Goal: Task Accomplishment & Management: Use online tool/utility

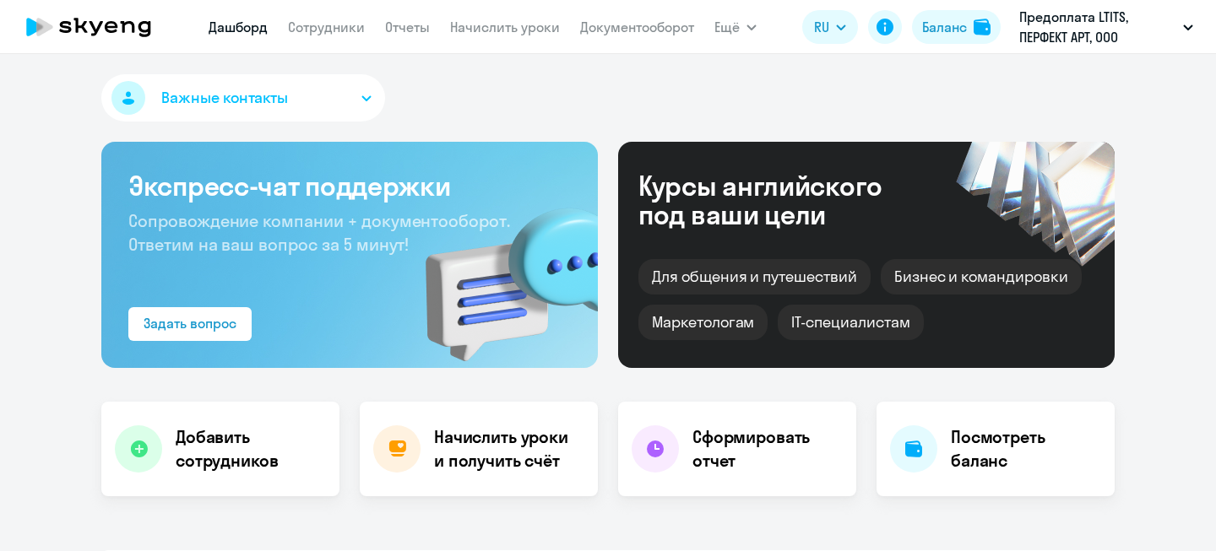
select select "30"
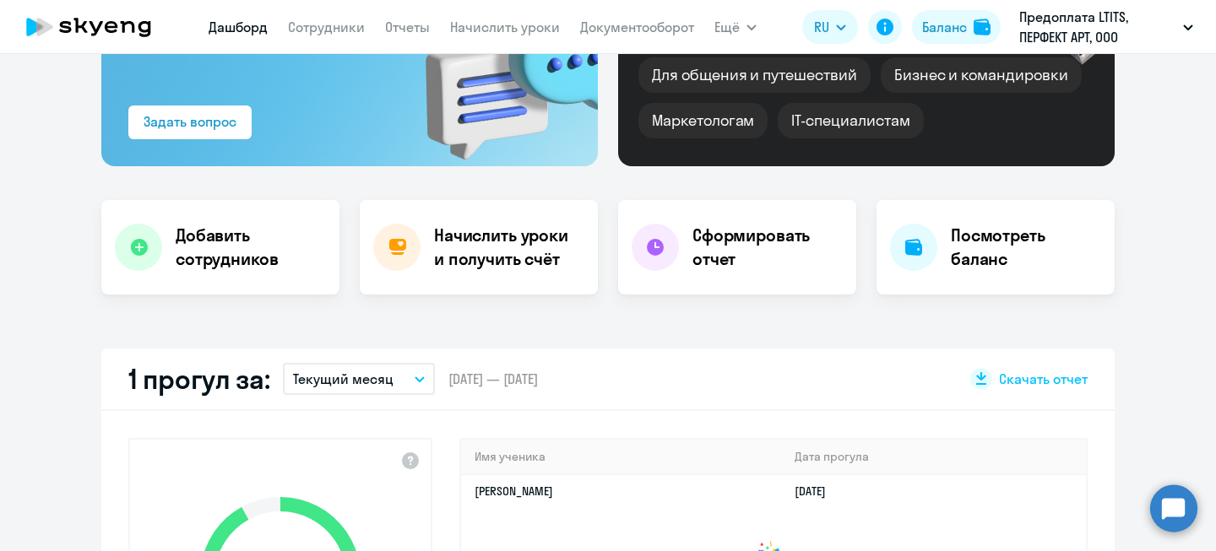
scroll to position [210, 0]
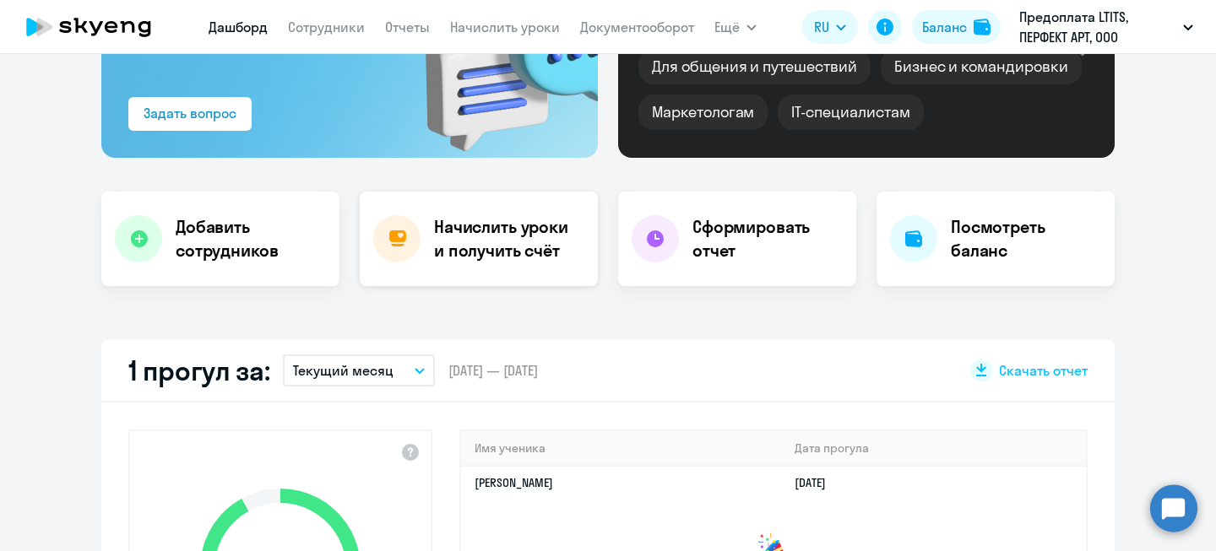
click at [437, 239] on h4 "Начислить уроки и получить счёт" at bounding box center [507, 238] width 147 height 47
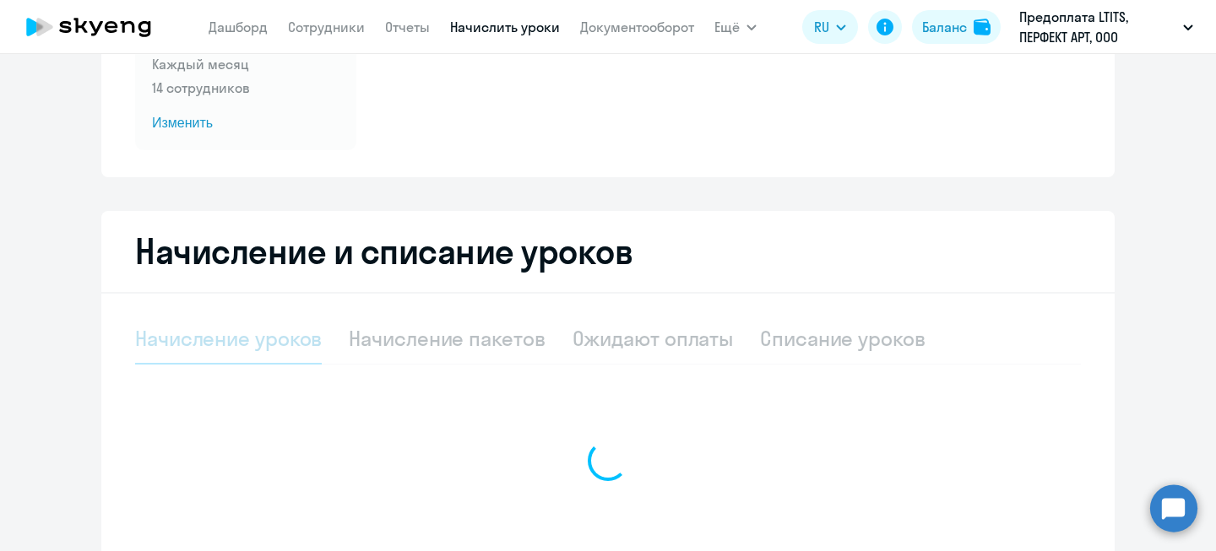
select select "10"
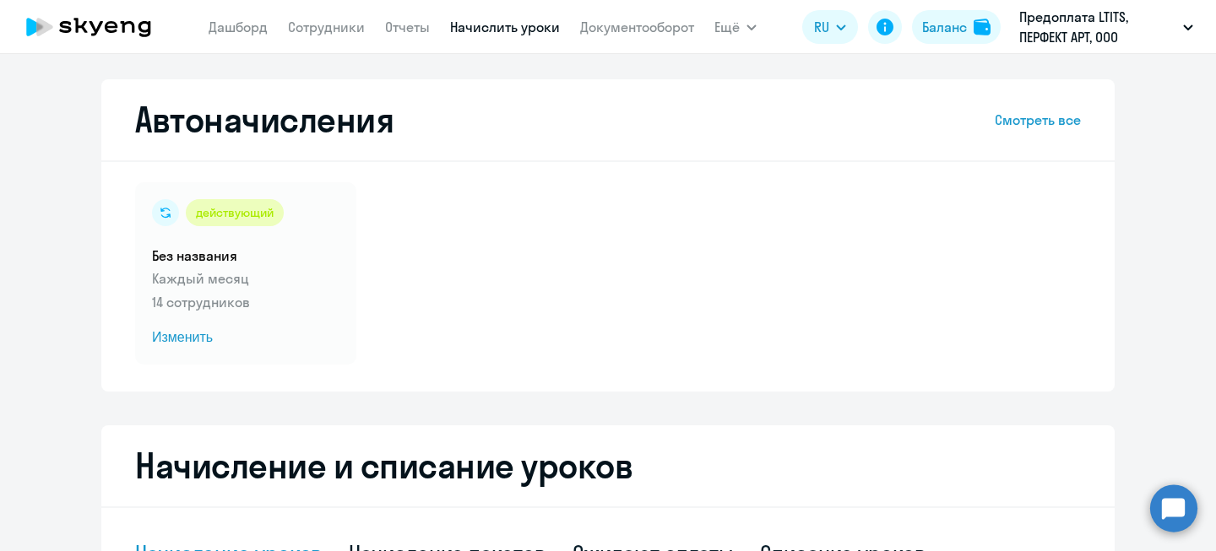
click at [109, 30] on icon at bounding box center [88, 27] width 149 height 42
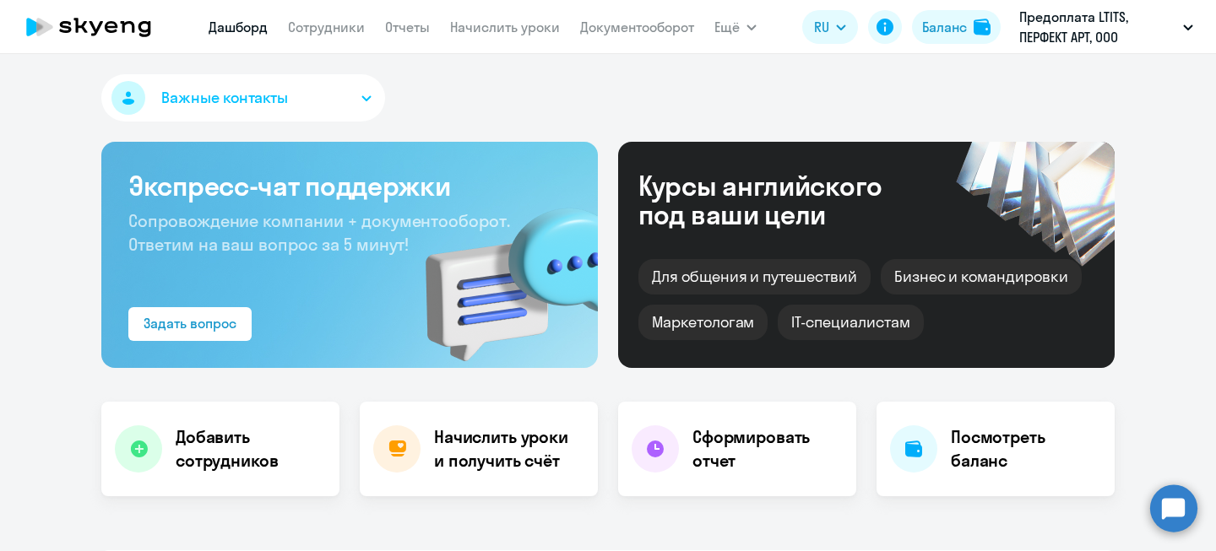
select select "30"
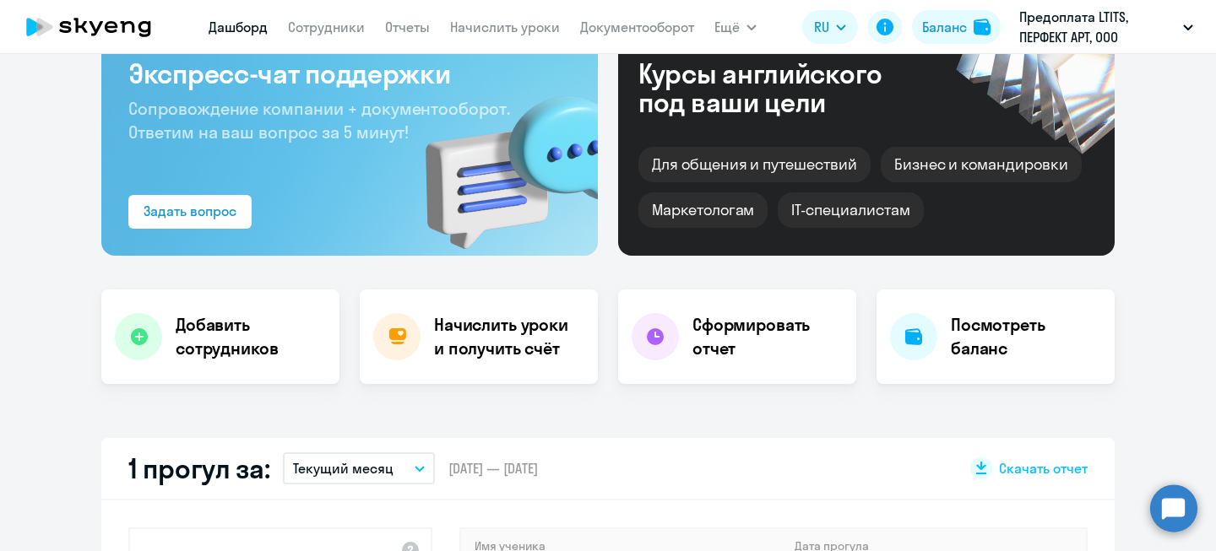
scroll to position [48, 0]
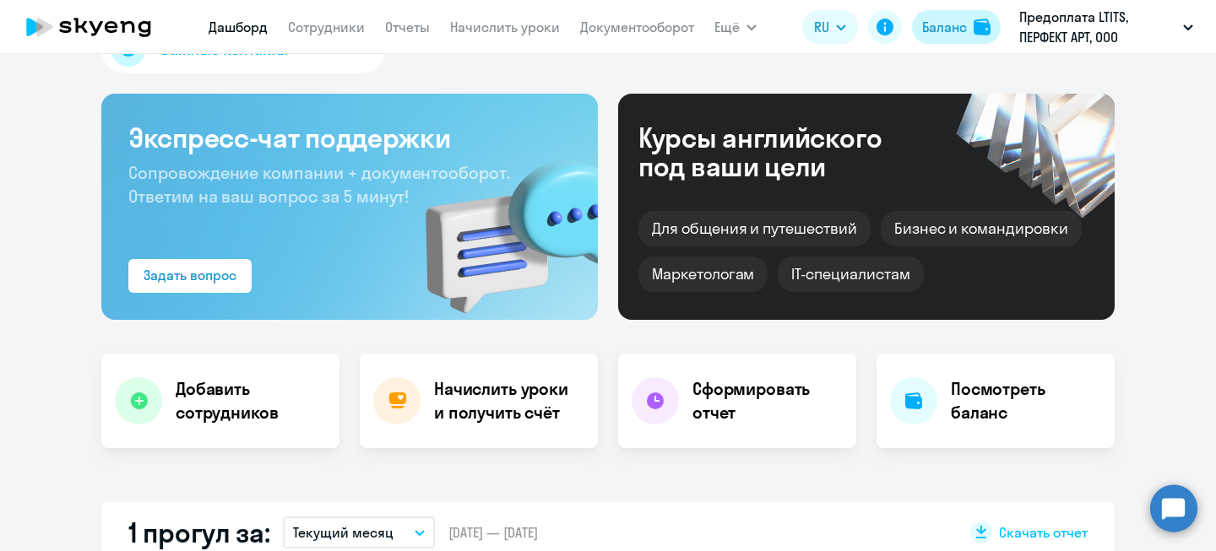
click at [974, 28] on img at bounding box center [981, 27] width 17 height 17
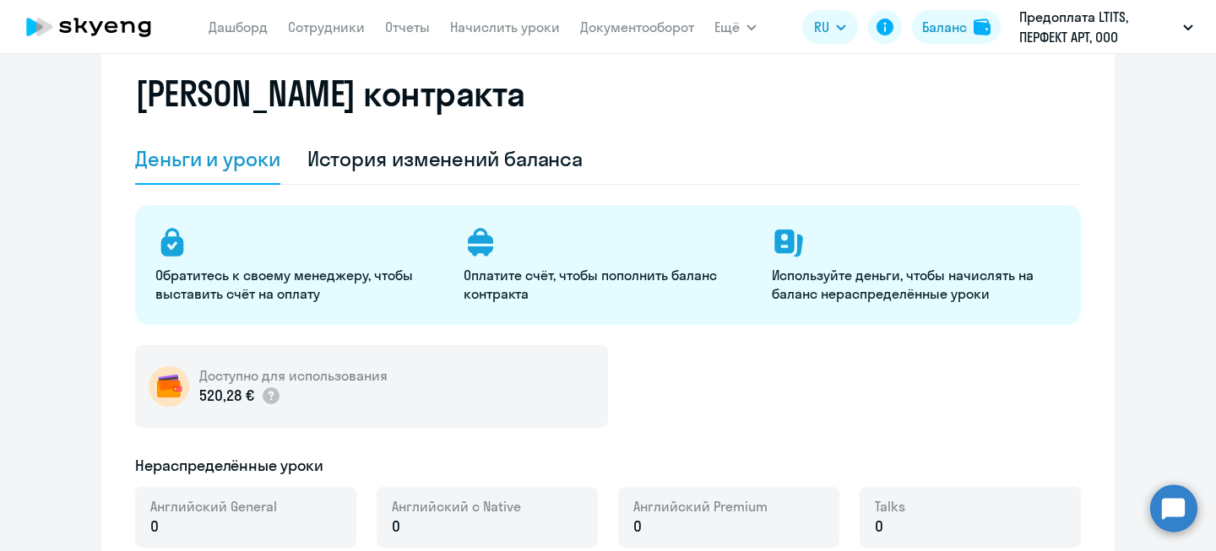
select select "english_adult_not_native_speaker"
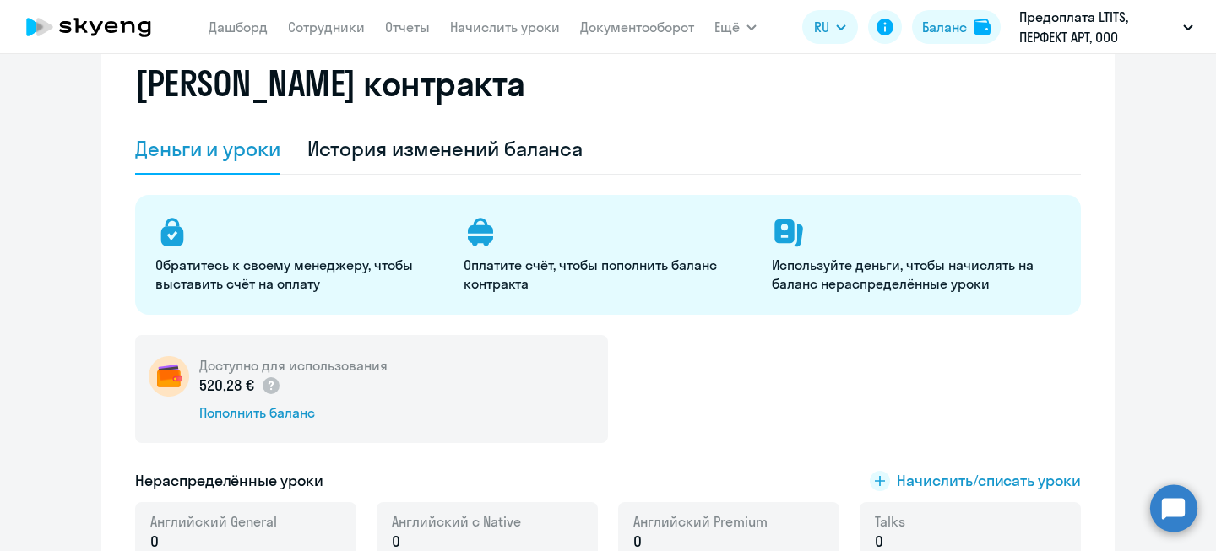
scroll to position [302, 0]
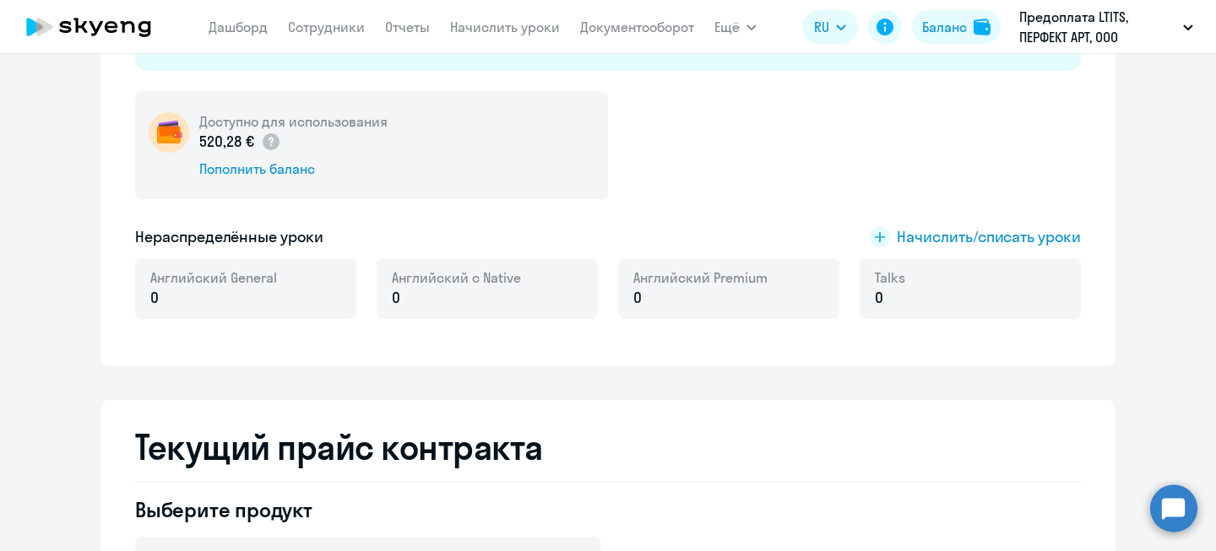
click at [1011, 221] on div "Доступно для использования 520,28 € Пополнить баланс Нераспределённые уроки Нач…" at bounding box center [607, 215] width 945 height 248
click at [1010, 229] on span "Начислить/списать уроки" at bounding box center [988, 237] width 184 height 22
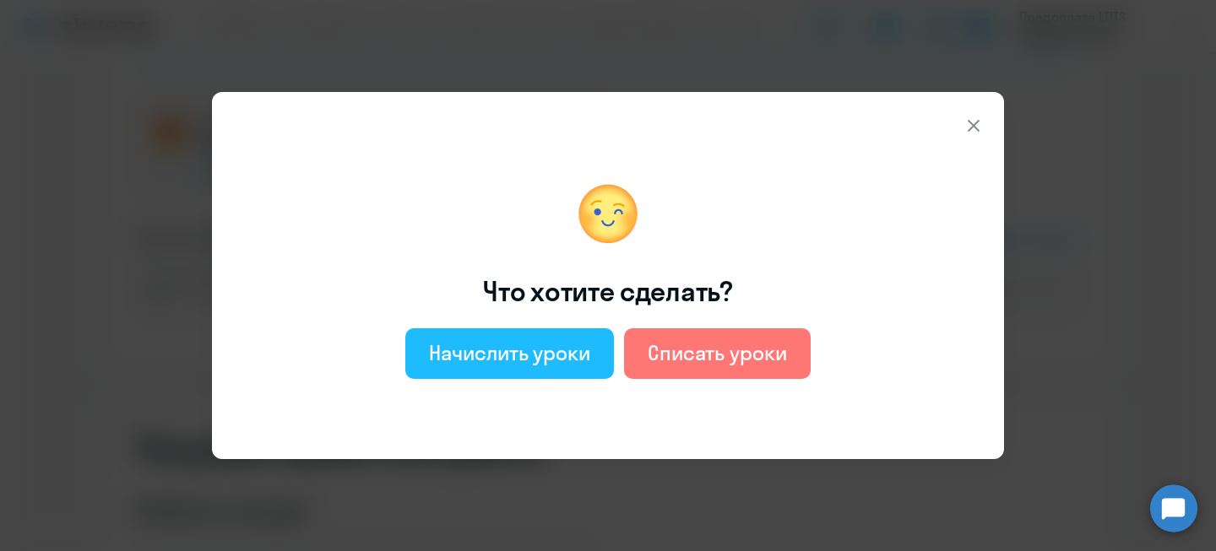
click at [499, 349] on div "Начислить уроки" at bounding box center [509, 352] width 161 height 27
select select "english_adult_not_native_speaker"
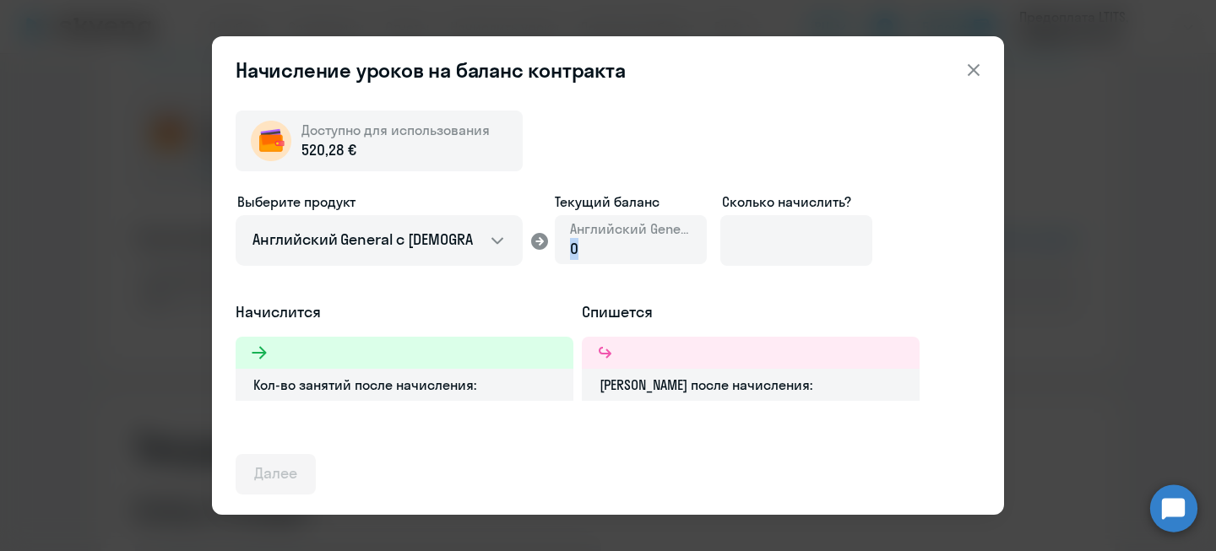
drag, startPoint x: 618, startPoint y: 247, endPoint x: 559, endPoint y: 241, distance: 59.4
click at [559, 241] on div "Английский General 0" at bounding box center [631, 239] width 152 height 49
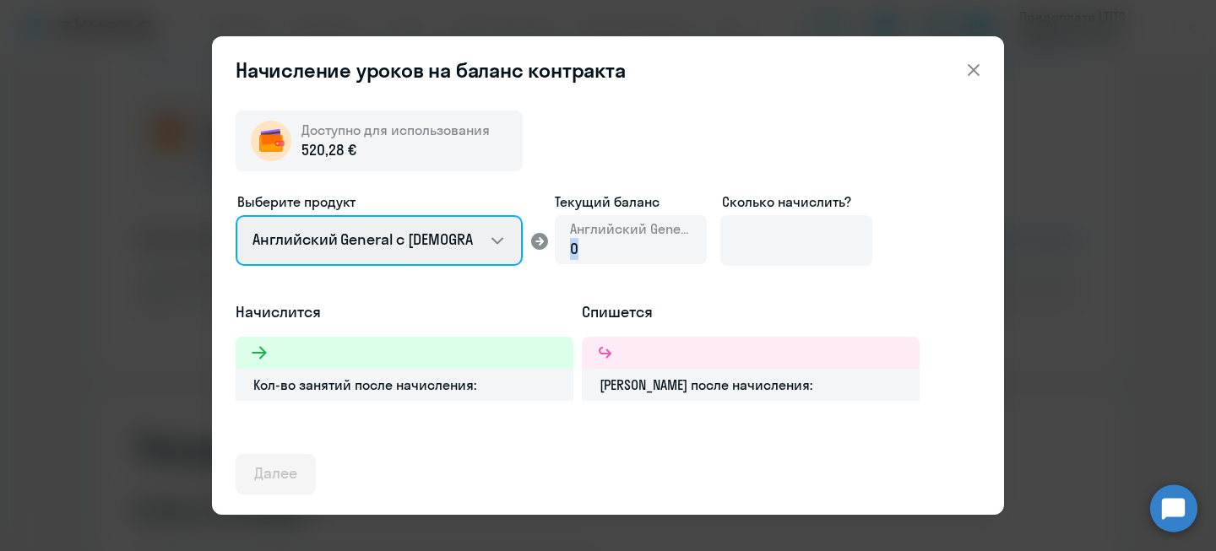
click at [412, 247] on select "Английский General с [DEMOGRAPHIC_DATA] преподавателем Английский General с [DE…" at bounding box center [379, 240] width 287 height 51
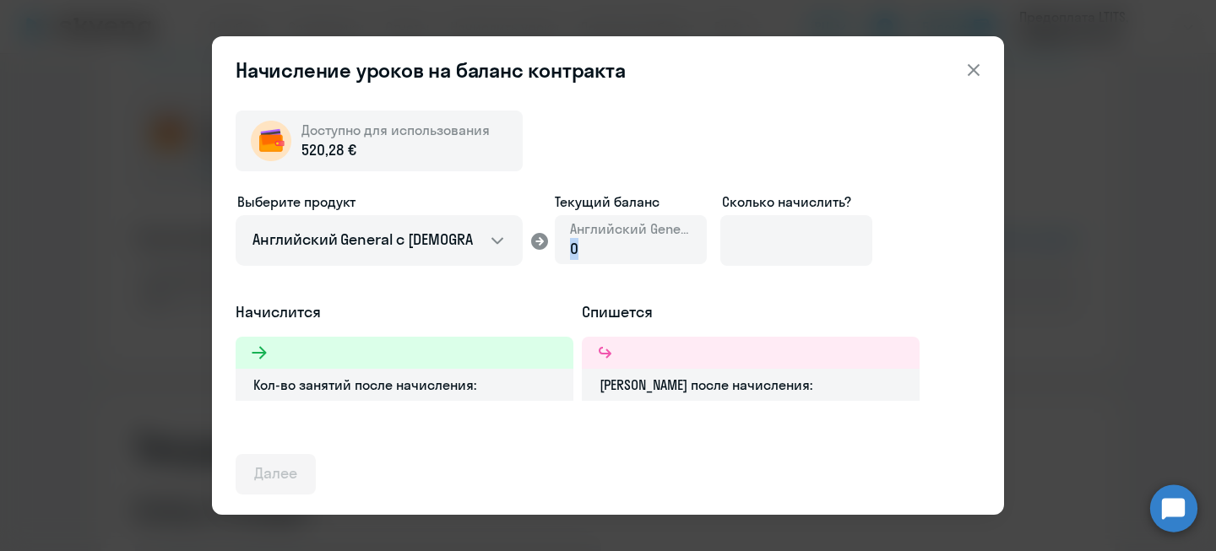
click at [643, 242] on div "0" at bounding box center [631, 249] width 122 height 22
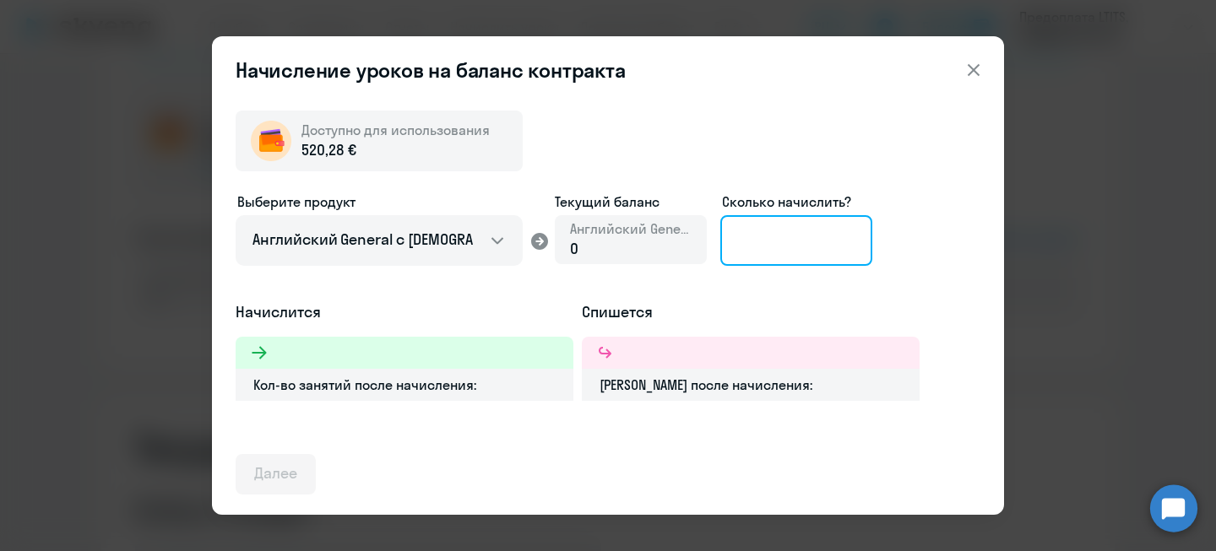
click at [782, 242] on input at bounding box center [796, 240] width 152 height 51
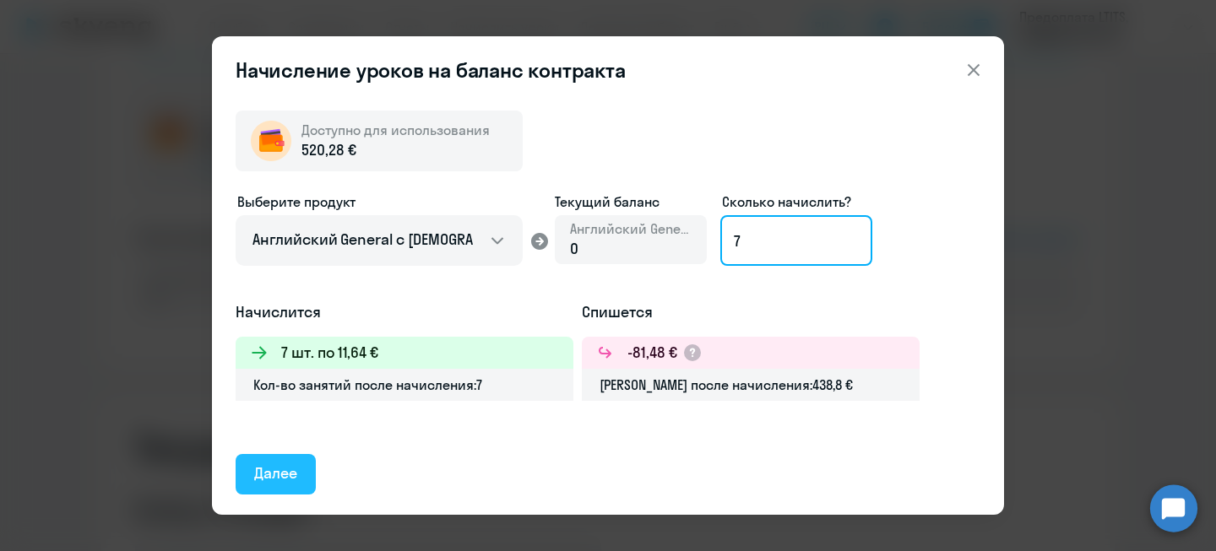
type input "7"
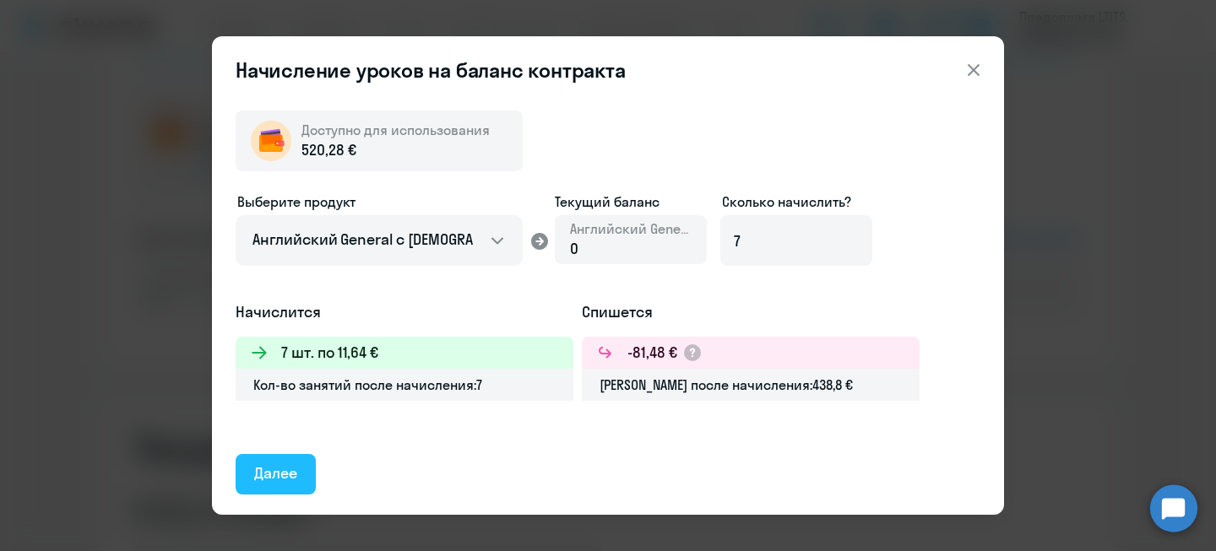
click at [268, 490] on button "Далее" at bounding box center [276, 474] width 80 height 41
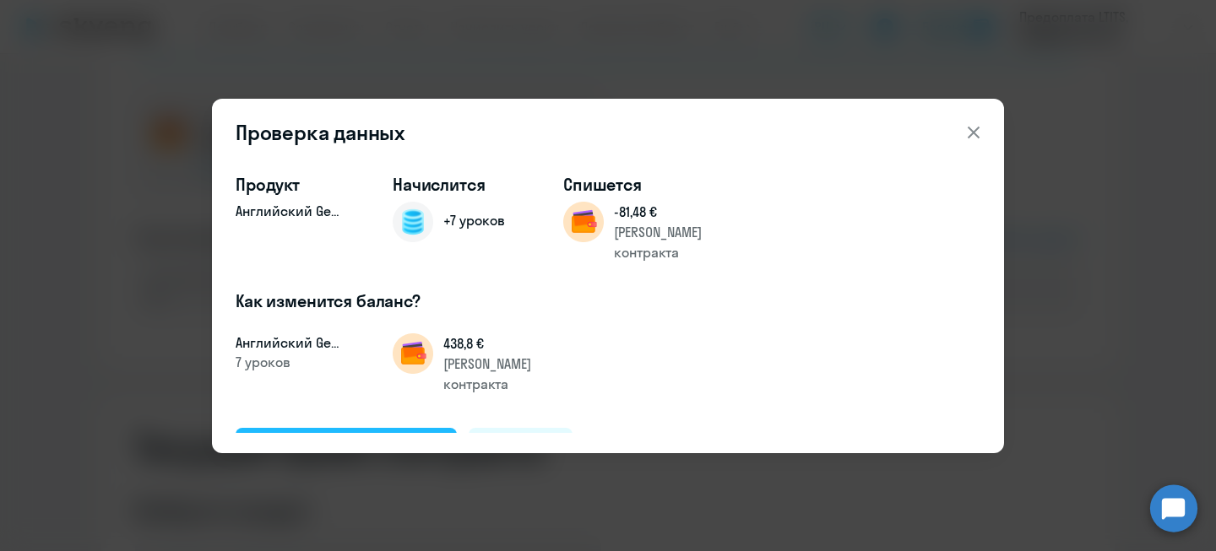
click at [369, 436] on div "Подтвердить и начислить" at bounding box center [346, 447] width 184 height 22
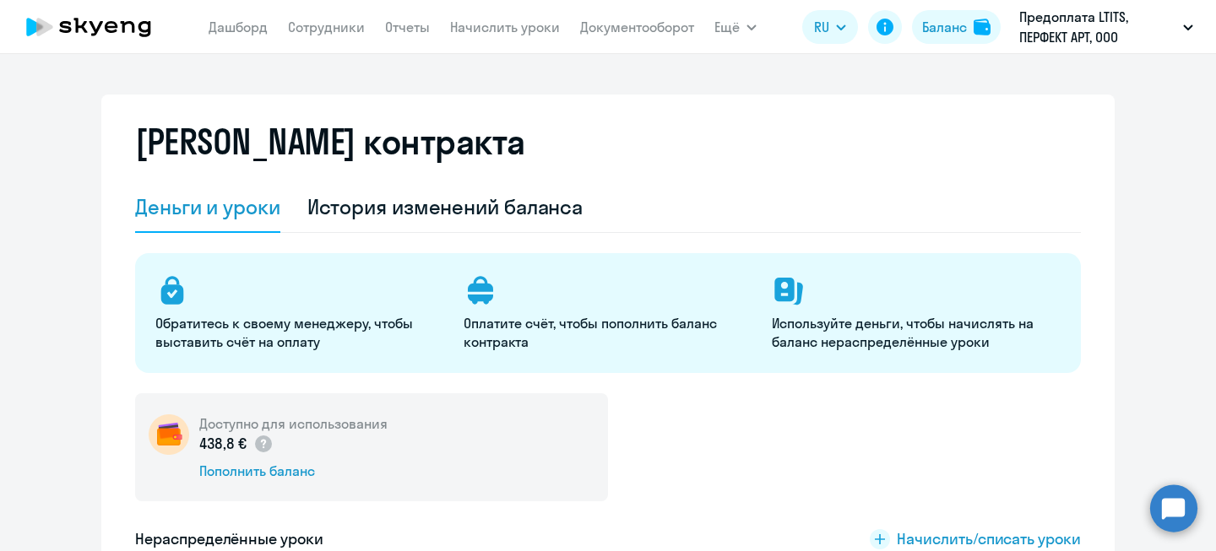
scroll to position [31, 0]
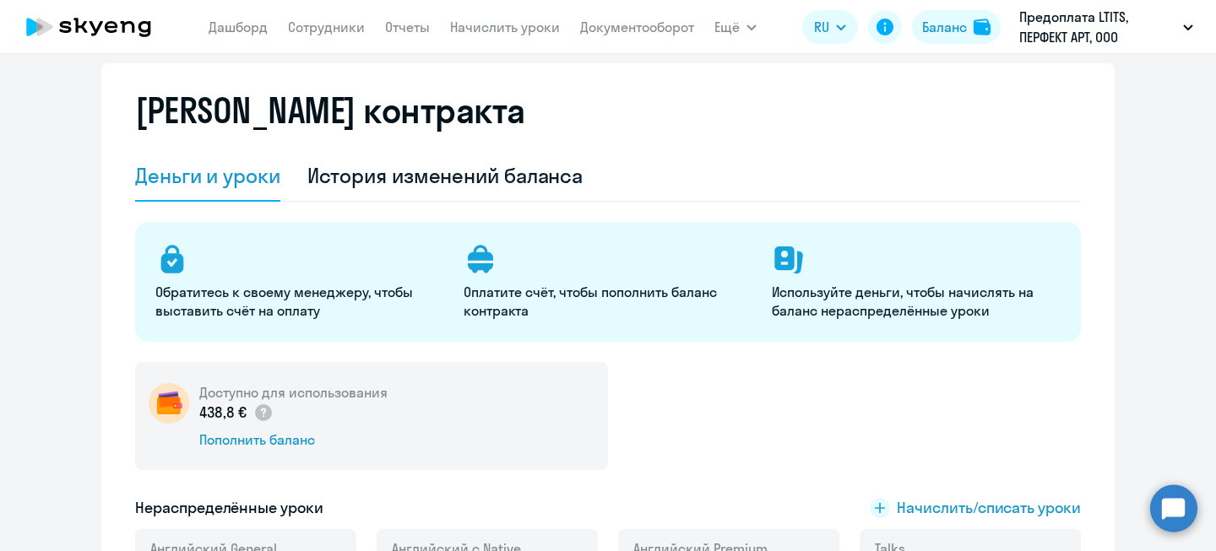
drag, startPoint x: 193, startPoint y: 412, endPoint x: 241, endPoint y: 408, distance: 47.5
click at [241, 408] on p "438,8 €" at bounding box center [236, 413] width 74 height 22
copy p "438,8 €"
click at [574, 147] on div "[PERSON_NAME] контракта" at bounding box center [607, 120] width 945 height 61
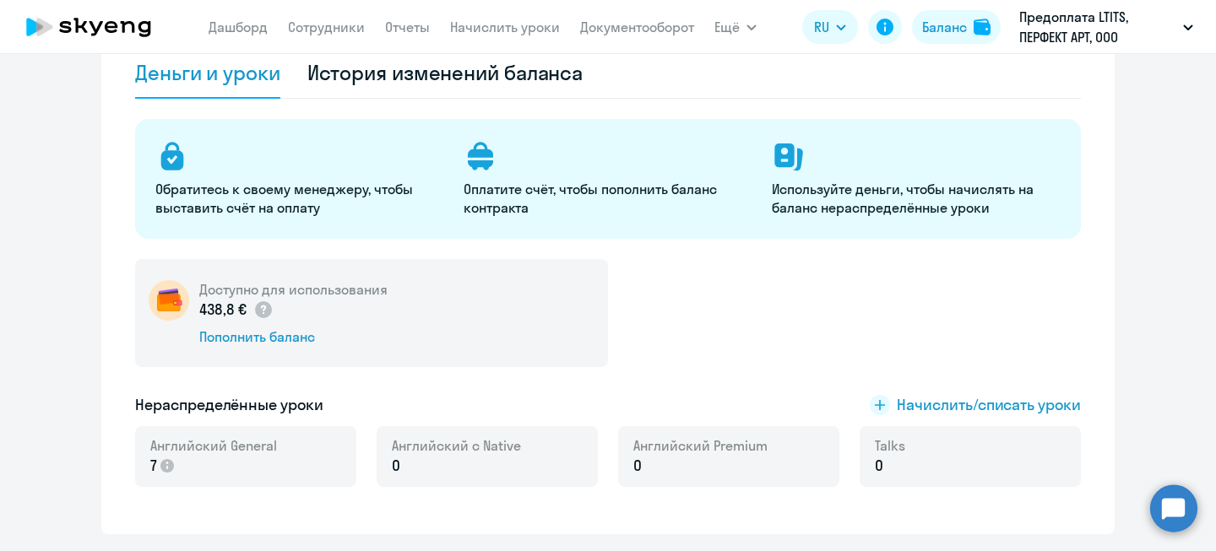
scroll to position [0, 0]
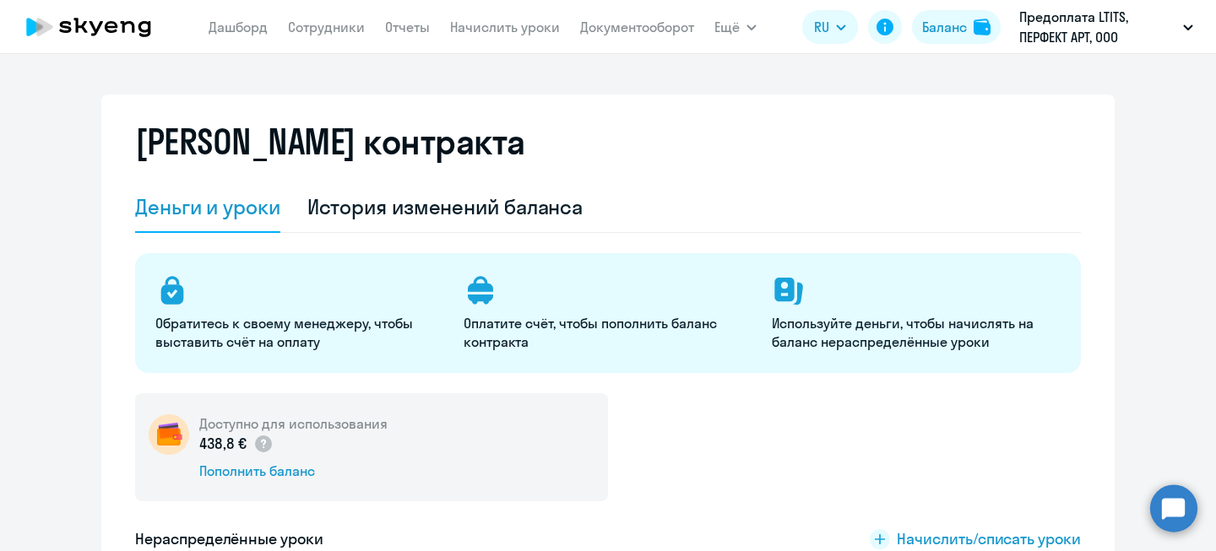
click at [310, 14] on nav "[PERSON_NAME] Отчеты Начислить уроки Документооборот" at bounding box center [451, 27] width 485 height 34
click at [311, 27] on link "Сотрудники" at bounding box center [326, 27] width 77 height 17
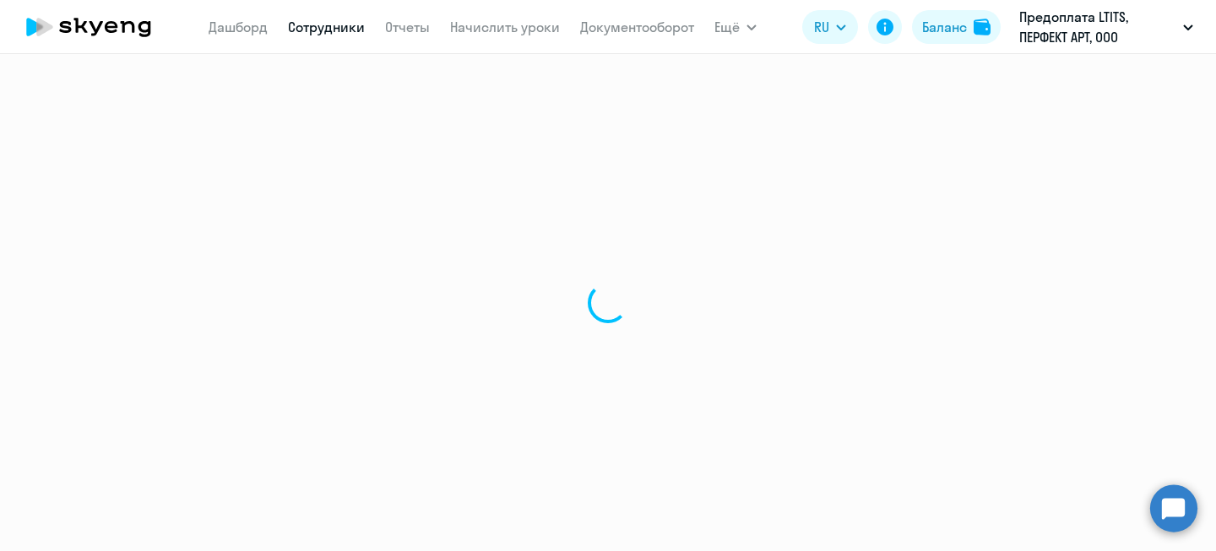
select select "30"
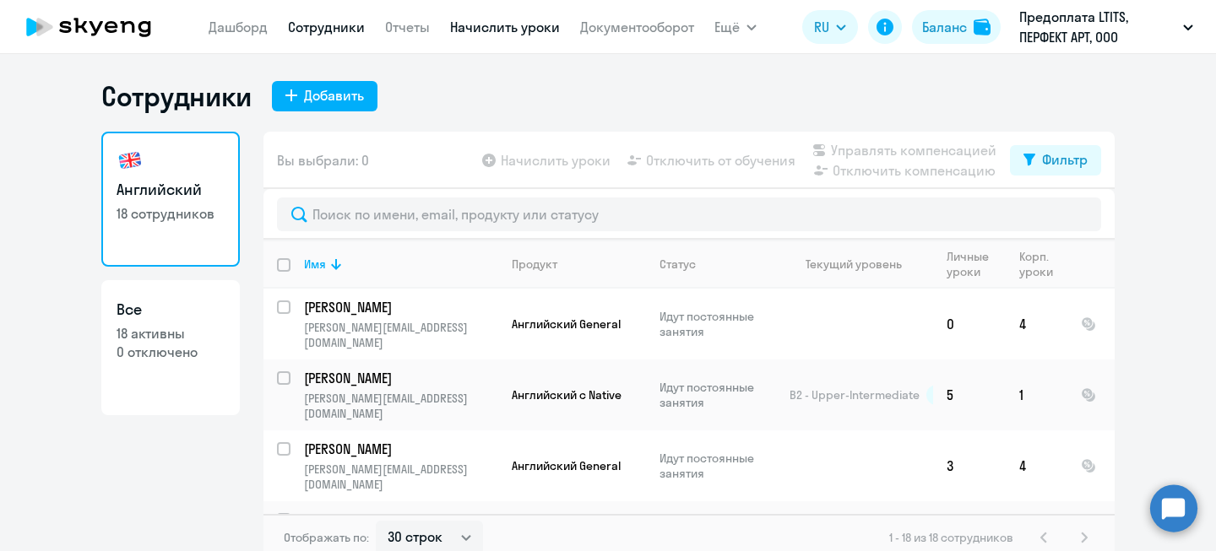
click at [476, 28] on link "Начислить уроки" at bounding box center [505, 27] width 110 height 17
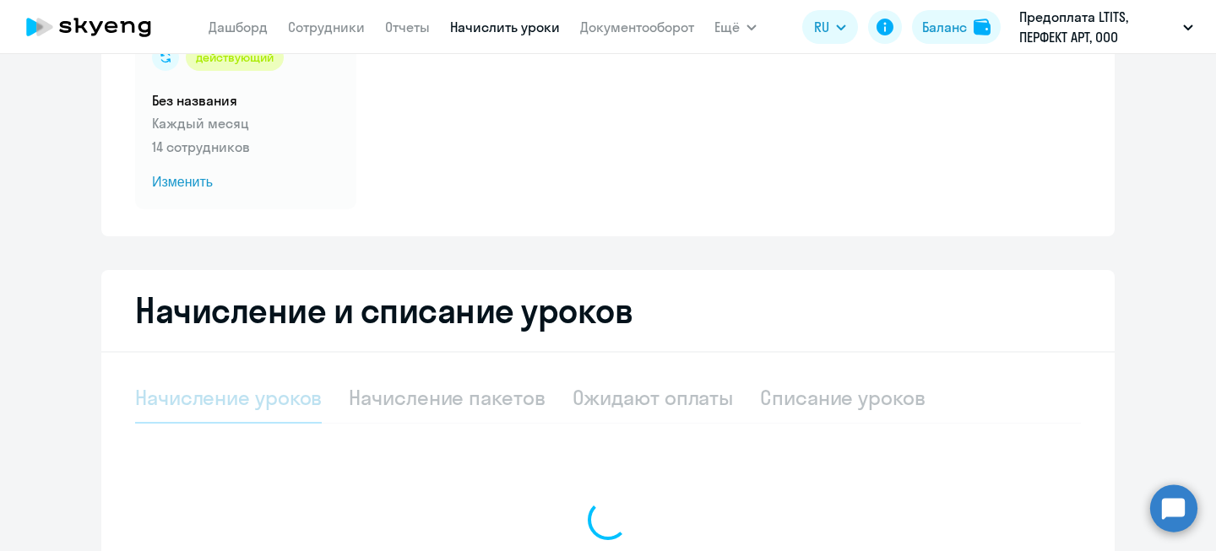
select select "10"
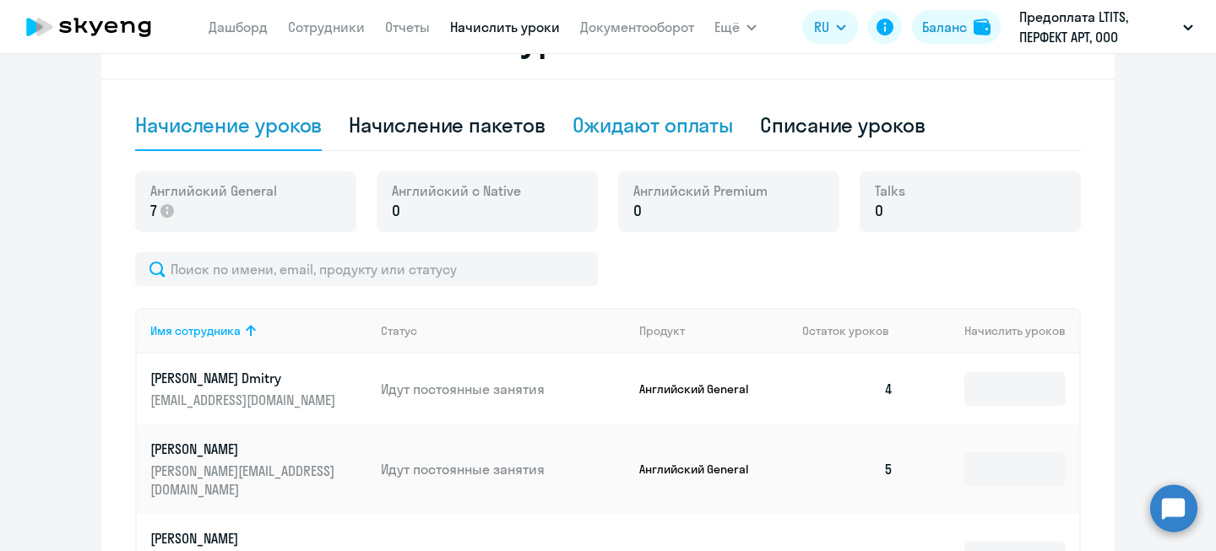
click at [671, 112] on div "Ожидают оплаты" at bounding box center [652, 124] width 161 height 27
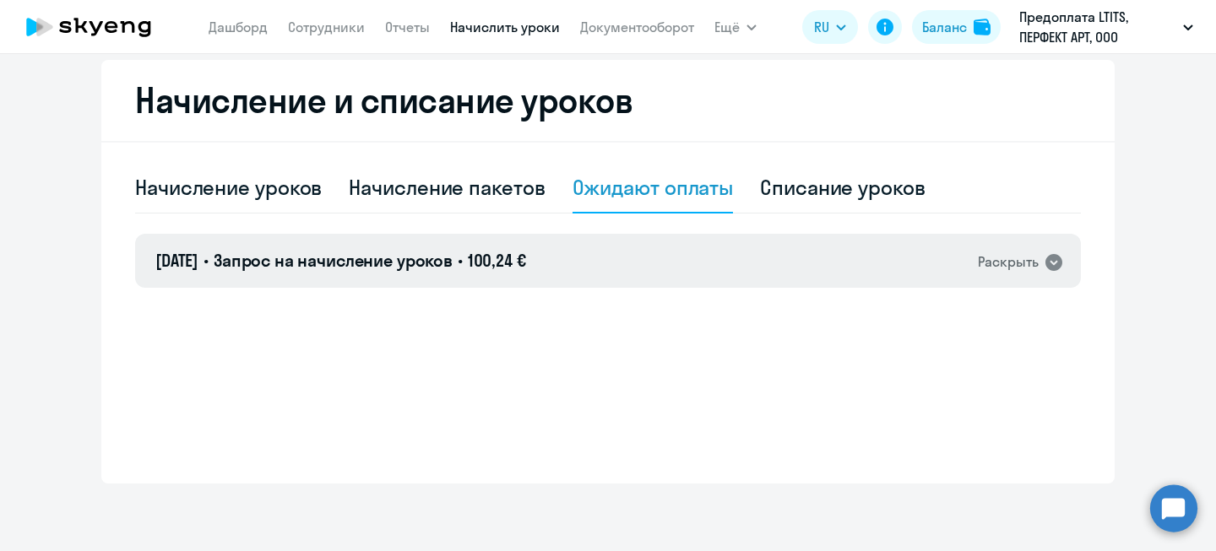
click at [1043, 265] on icon at bounding box center [1053, 262] width 20 height 20
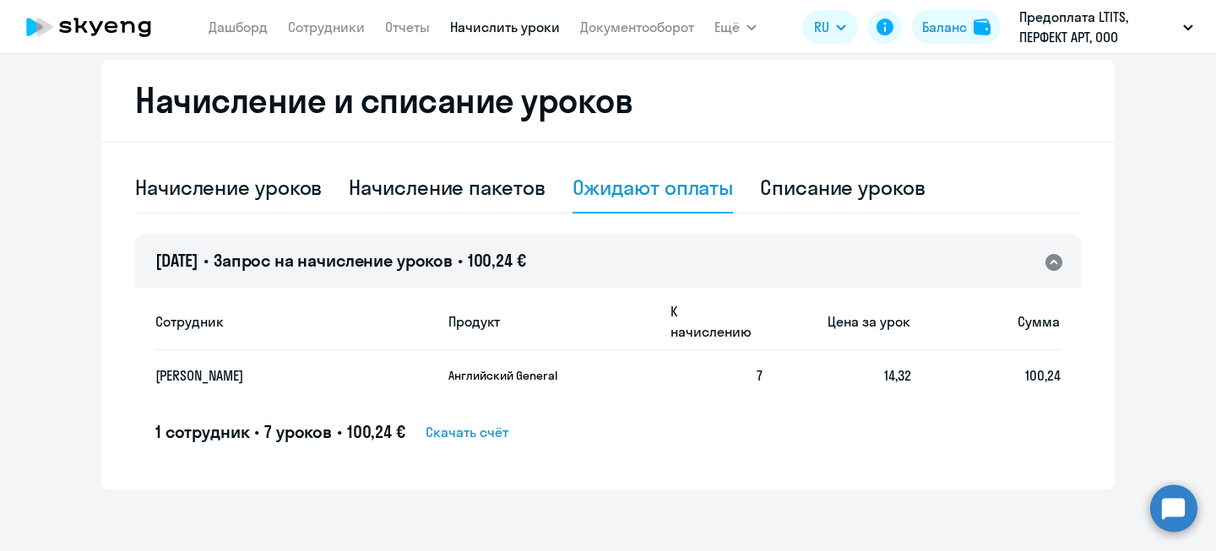
click at [1061, 264] on div "[DATE] • Запрос на начисление уроков • 100,24 € Раскрыть" at bounding box center [607, 261] width 945 height 54
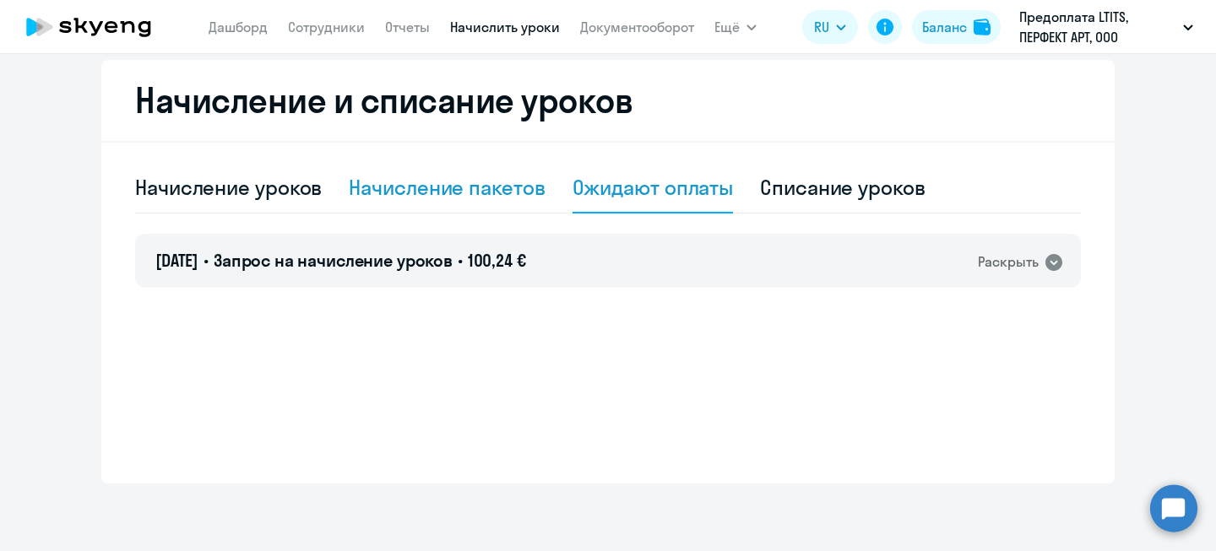
click at [360, 186] on div "Начисление пакетов" at bounding box center [447, 187] width 196 height 27
select select "10"
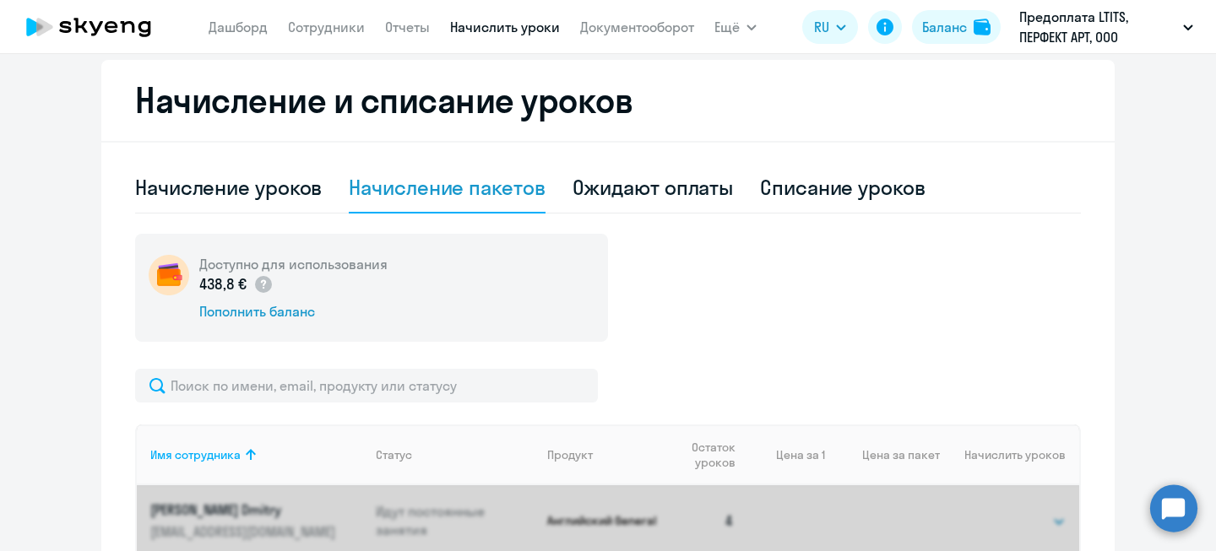
scroll to position [428, 0]
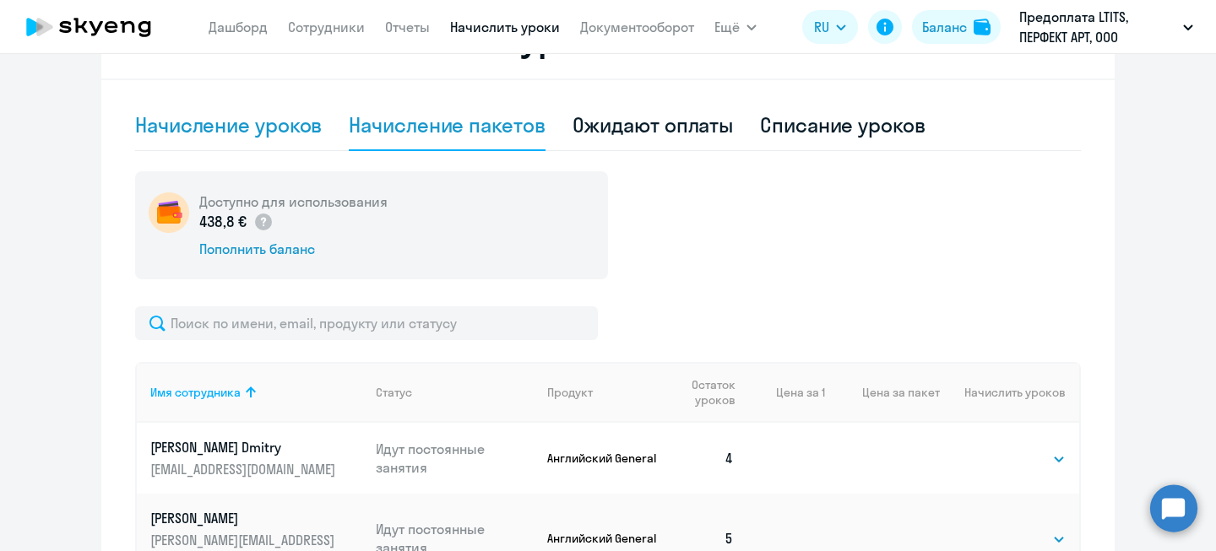
click at [274, 120] on div "Начисление уроков" at bounding box center [228, 124] width 187 height 27
select select "10"
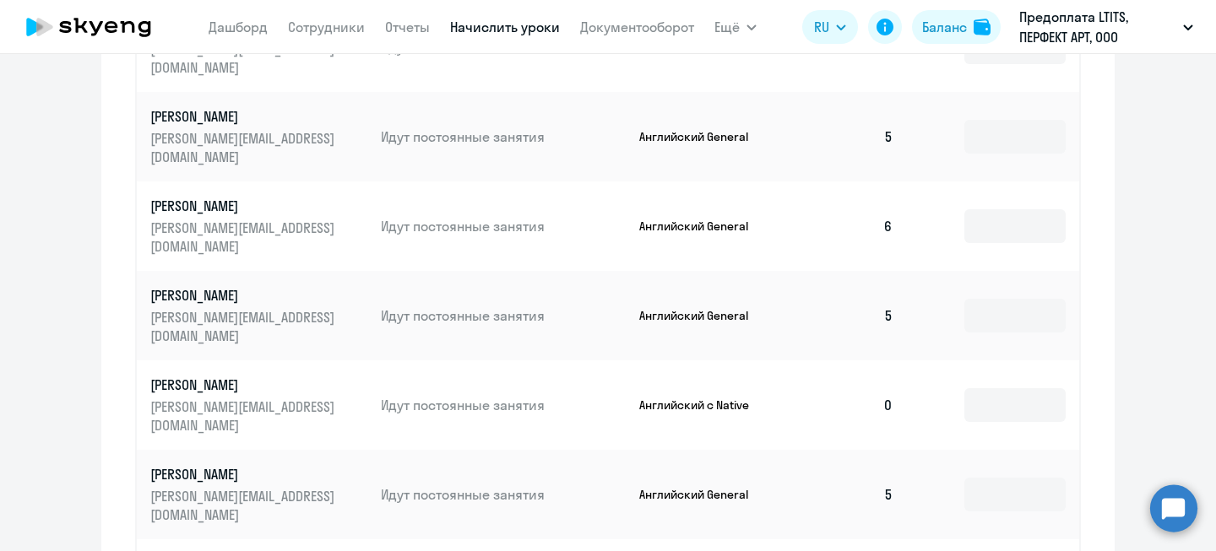
scroll to position [951, 0]
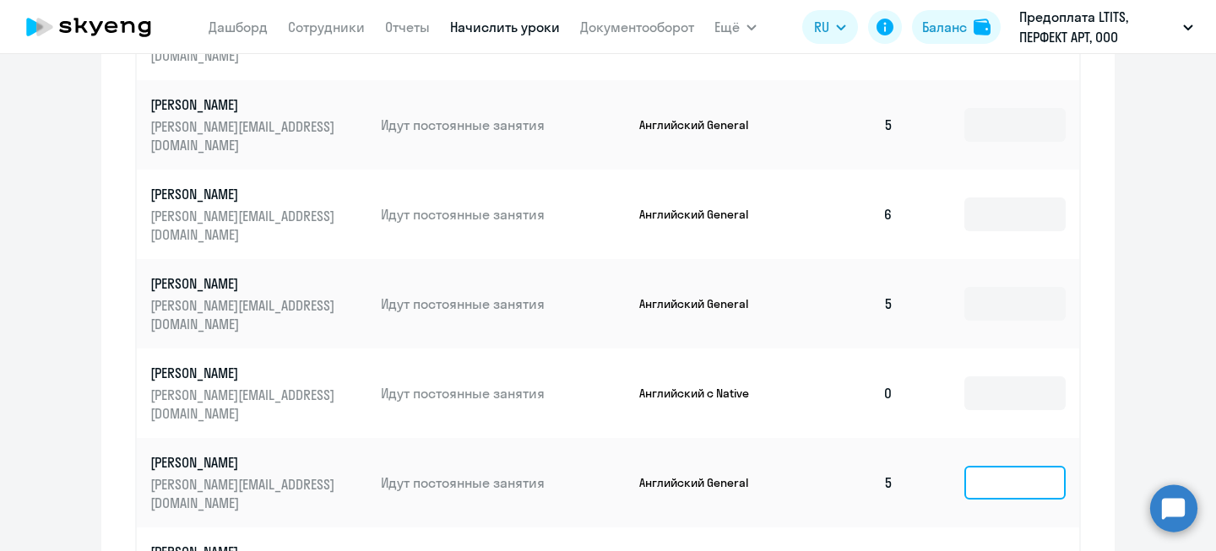
click at [1053, 466] on input at bounding box center [1014, 483] width 101 height 34
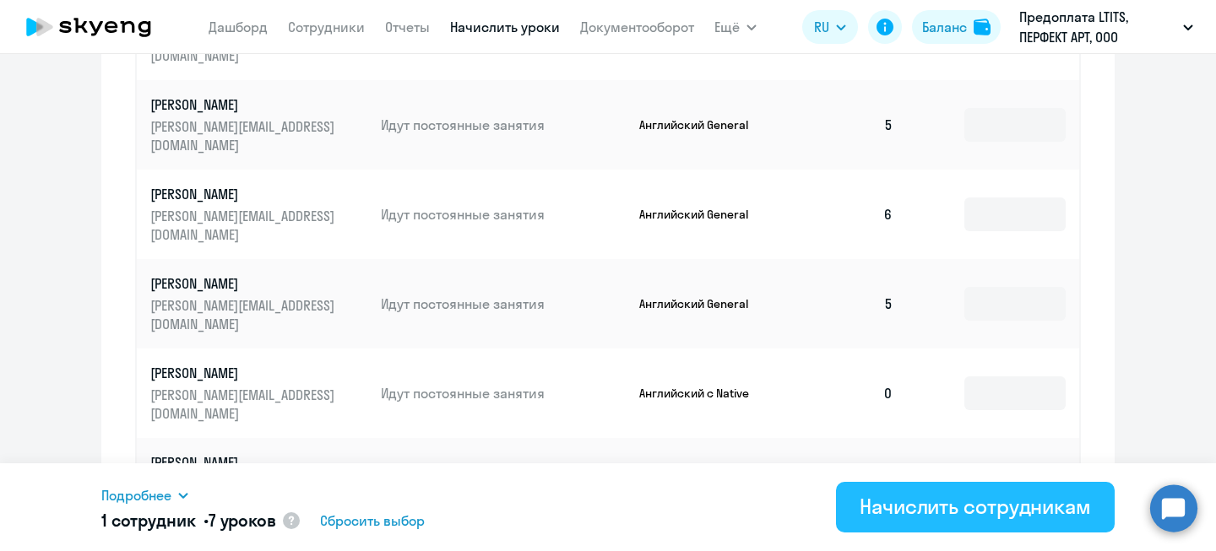
type input "7"
click at [940, 498] on div "Начислить сотрудникам" at bounding box center [974, 506] width 231 height 27
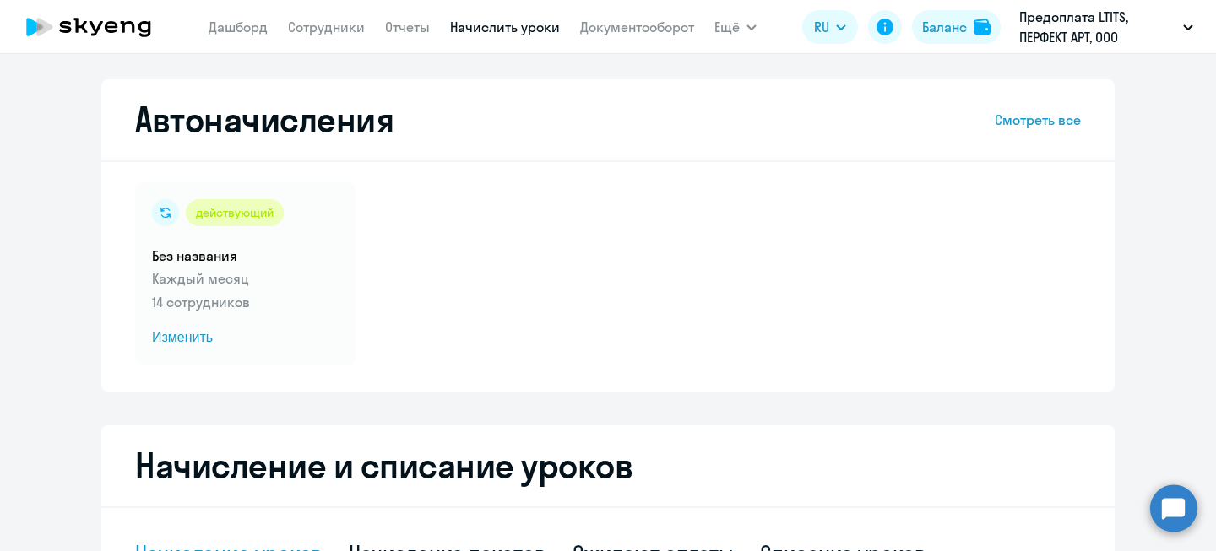
select select "10"
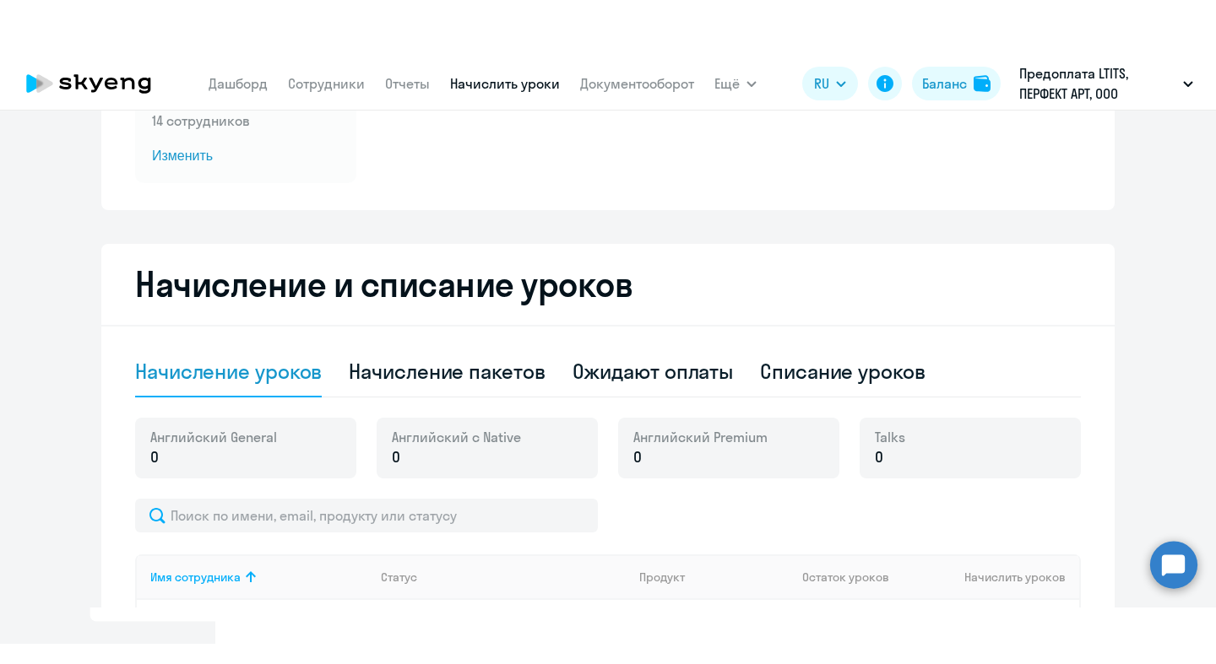
scroll to position [352, 0]
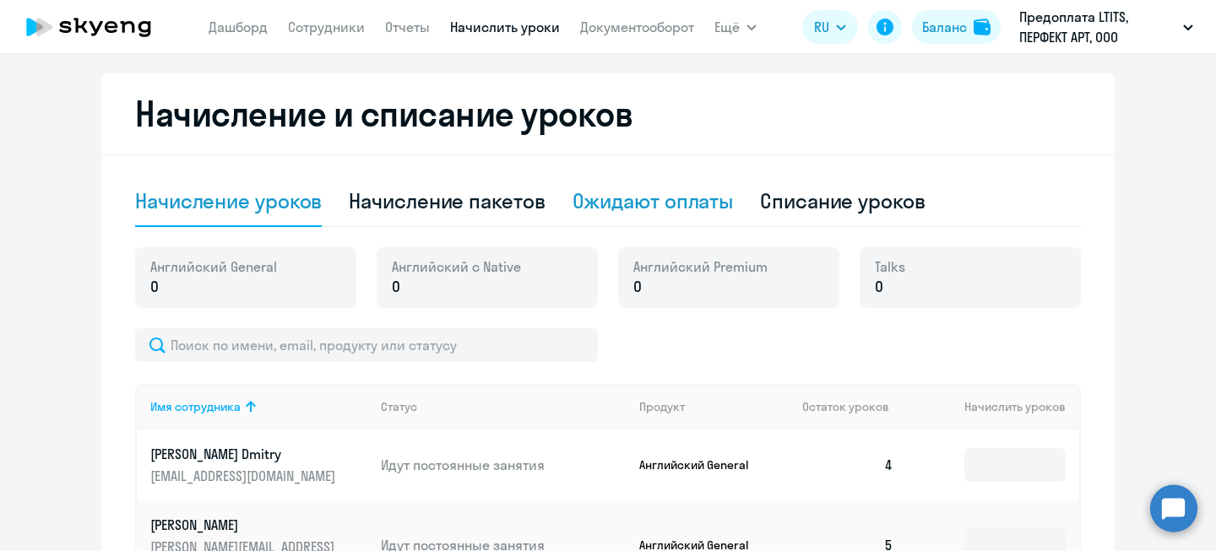
click at [668, 201] on div "Ожидают оплаты" at bounding box center [652, 200] width 161 height 27
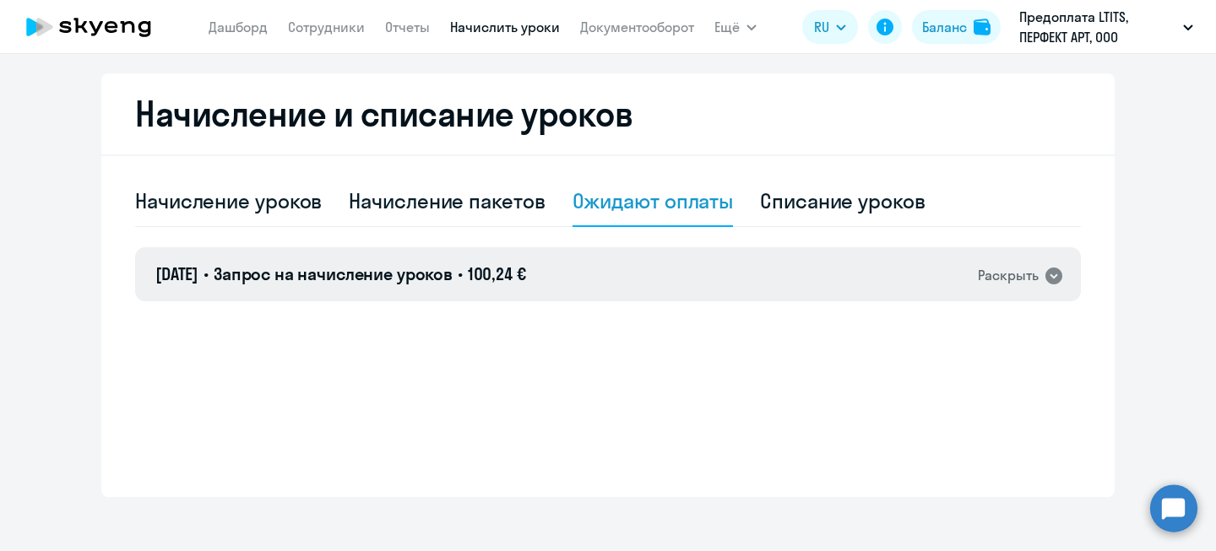
click at [1059, 270] on div "[DATE] • Запрос на начисление уроков • 100,24 € Раскрыть" at bounding box center [607, 274] width 945 height 54
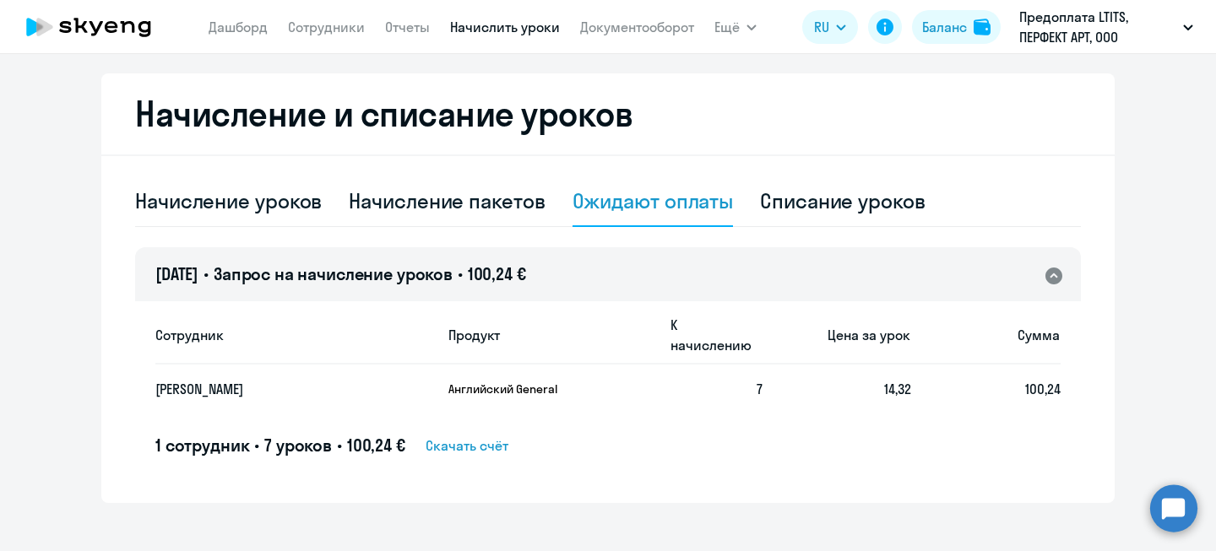
click at [973, 372] on td "100,24" at bounding box center [985, 389] width 149 height 49
click at [1036, 278] on div "Раскрыть" at bounding box center [1021, 275] width 86 height 22
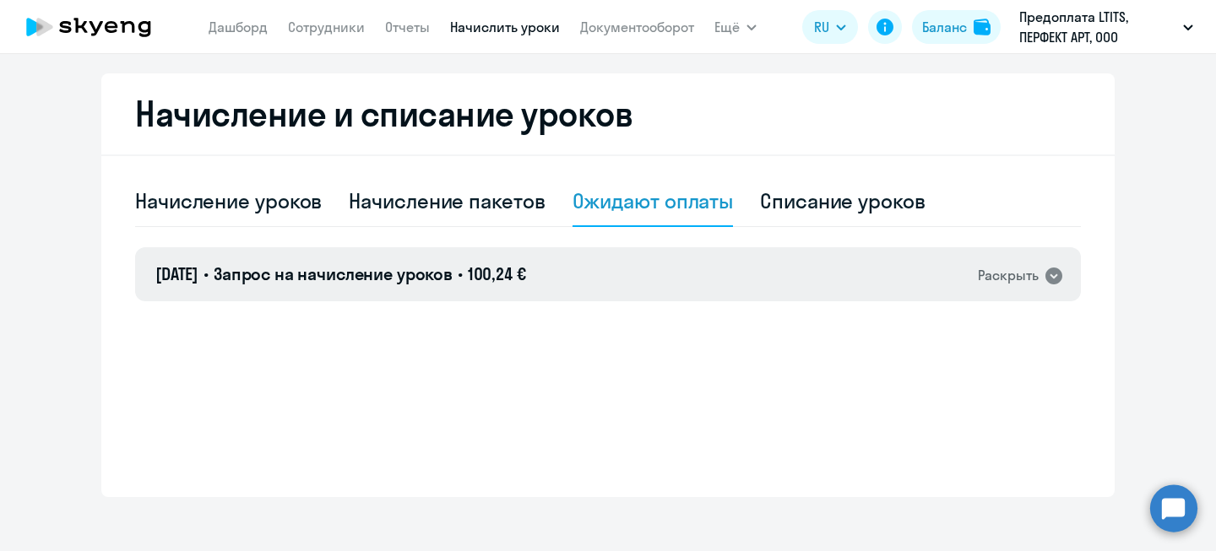
click at [198, 277] on span "[DATE]" at bounding box center [176, 273] width 43 height 21
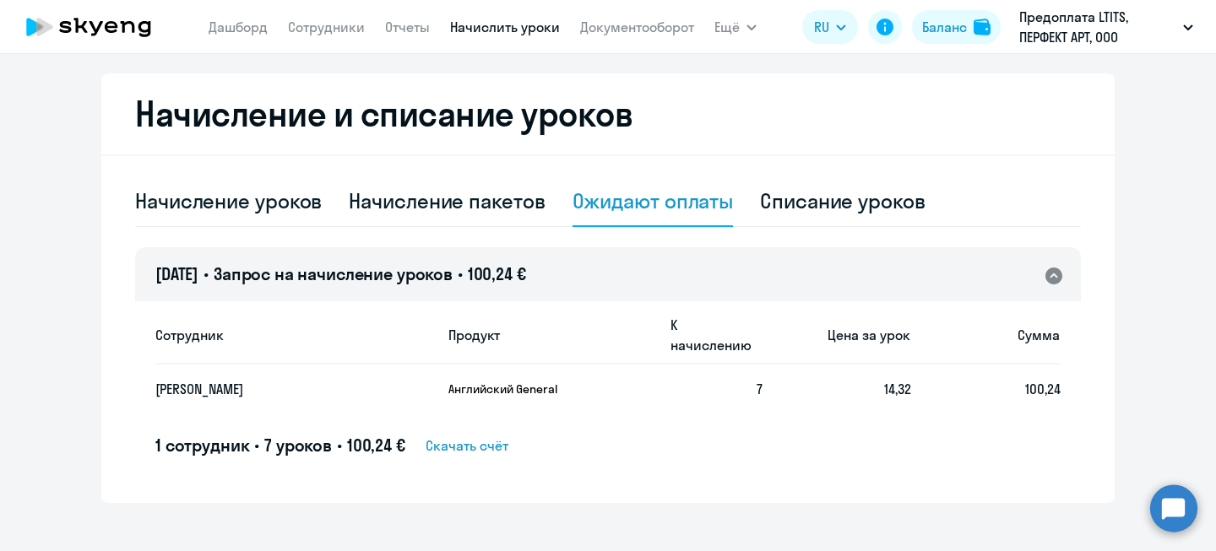
click at [413, 271] on span "Запрос на начисление уроков" at bounding box center [333, 273] width 239 height 21
